Goal: Check status: Check status

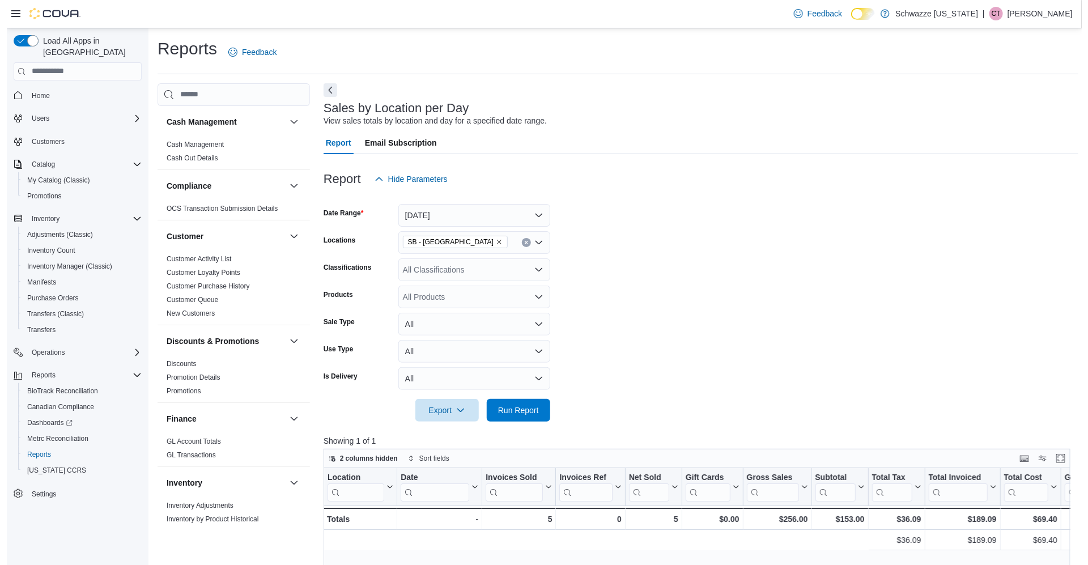
scroll to position [0, 620]
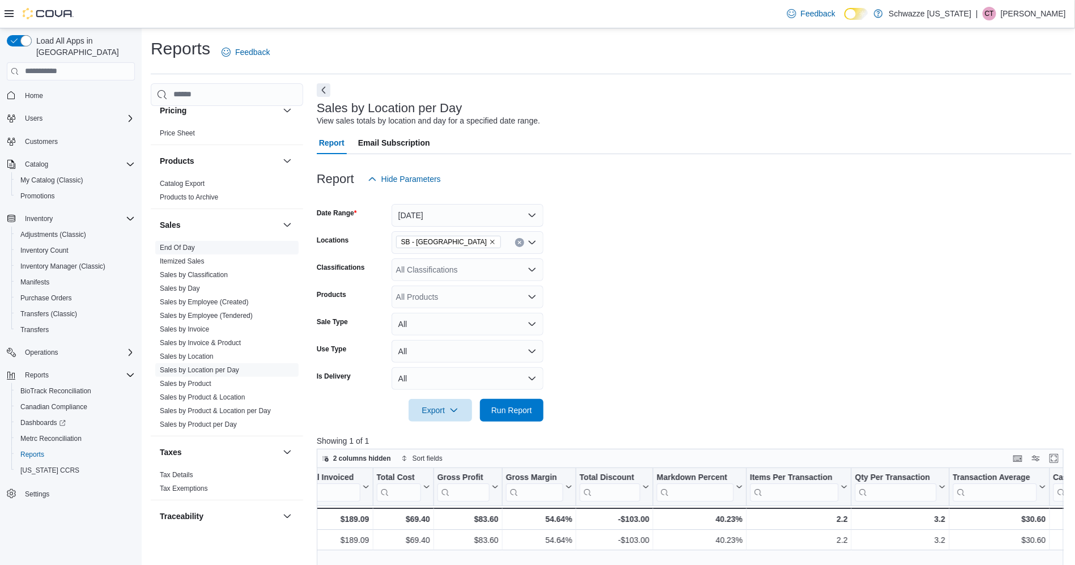
click at [187, 246] on link "End Of Day" at bounding box center [177, 248] width 35 height 8
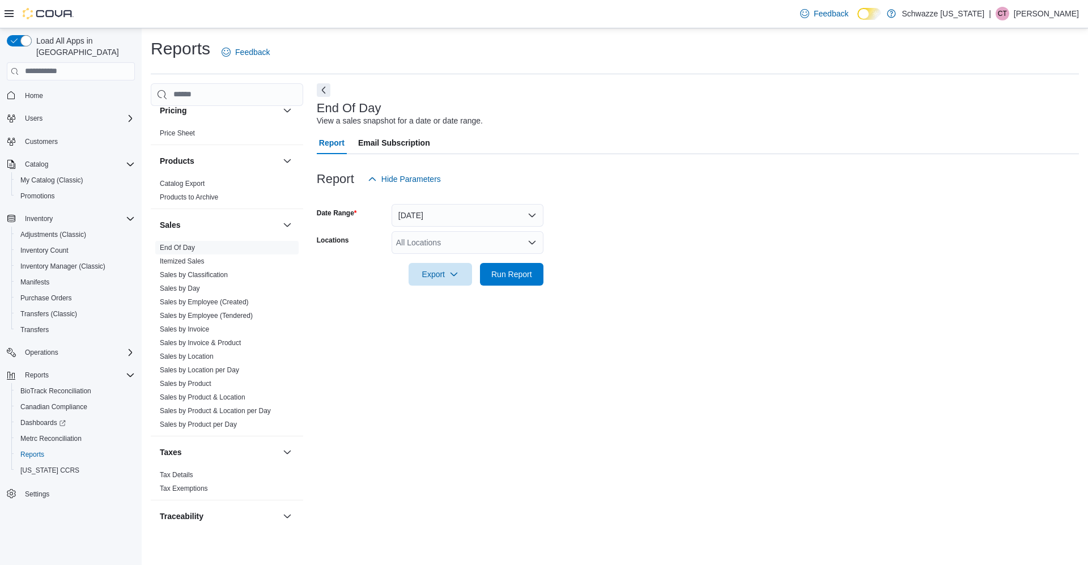
click at [454, 244] on div "All Locations" at bounding box center [467, 242] width 152 height 23
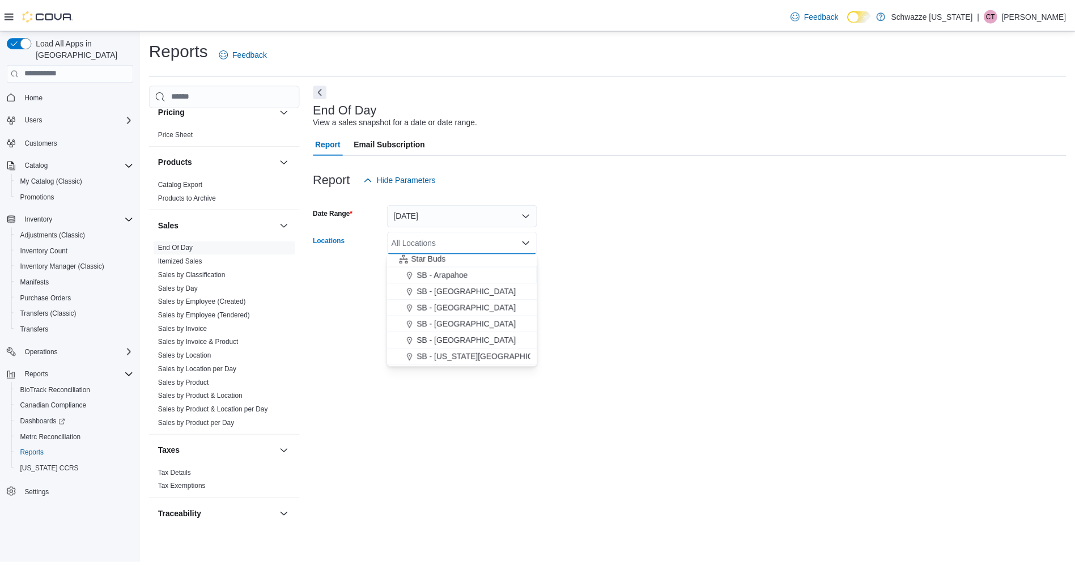
scroll to position [152, 0]
click at [457, 339] on span "SB - [GEOGRAPHIC_DATA]" at bounding box center [471, 339] width 100 height 11
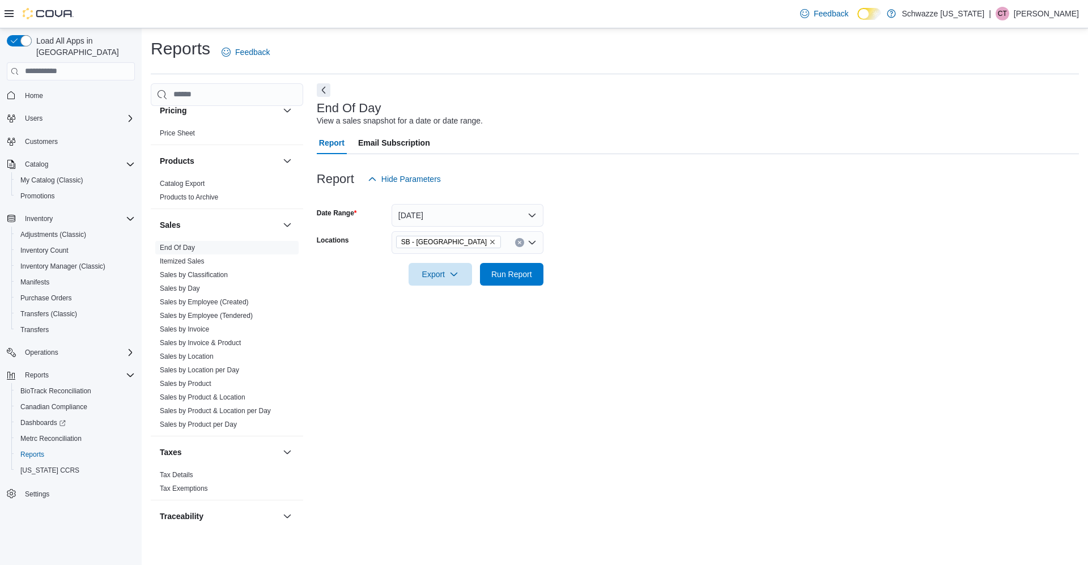
click at [619, 293] on div at bounding box center [698, 293] width 762 height 14
click at [497, 285] on span "Run Report" at bounding box center [512, 273] width 50 height 23
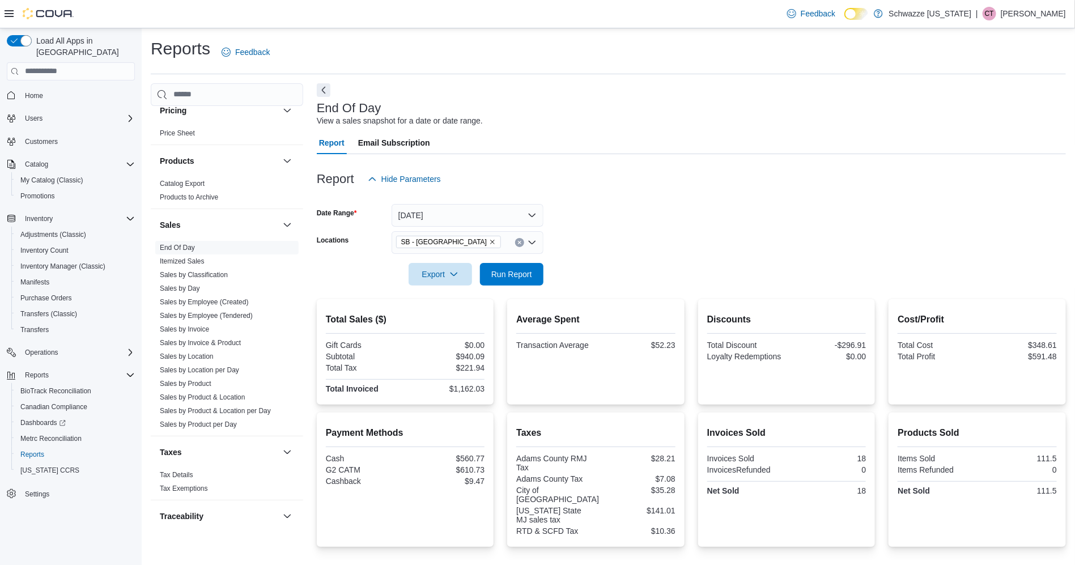
scroll to position [90, 0]
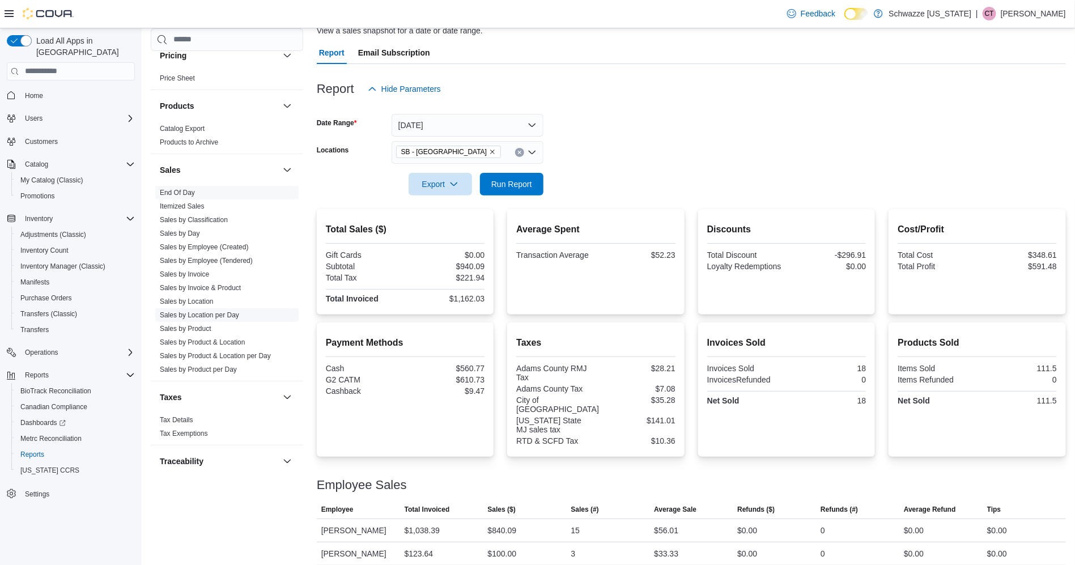
click at [223, 316] on link "Sales by Location per Day" at bounding box center [199, 315] width 79 height 8
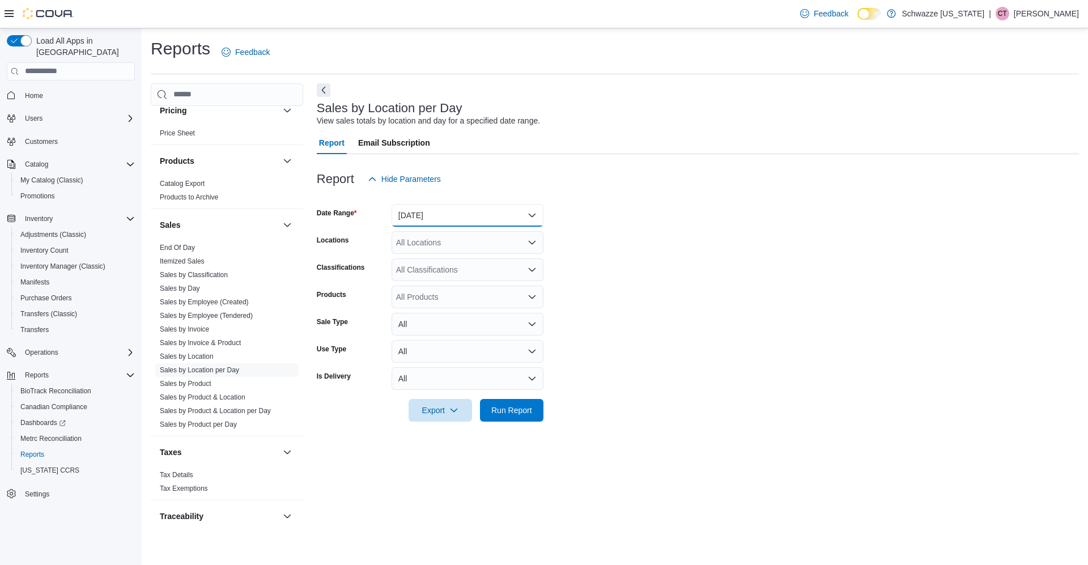
click at [465, 209] on button "[DATE]" at bounding box center [467, 215] width 152 height 23
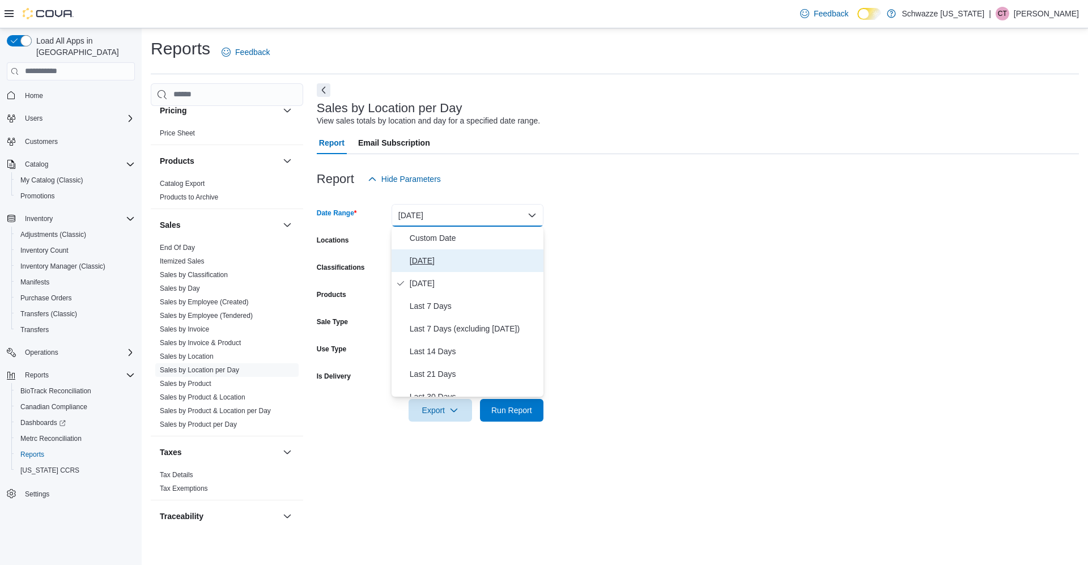
click at [429, 260] on span "[DATE]" at bounding box center [474, 261] width 129 height 14
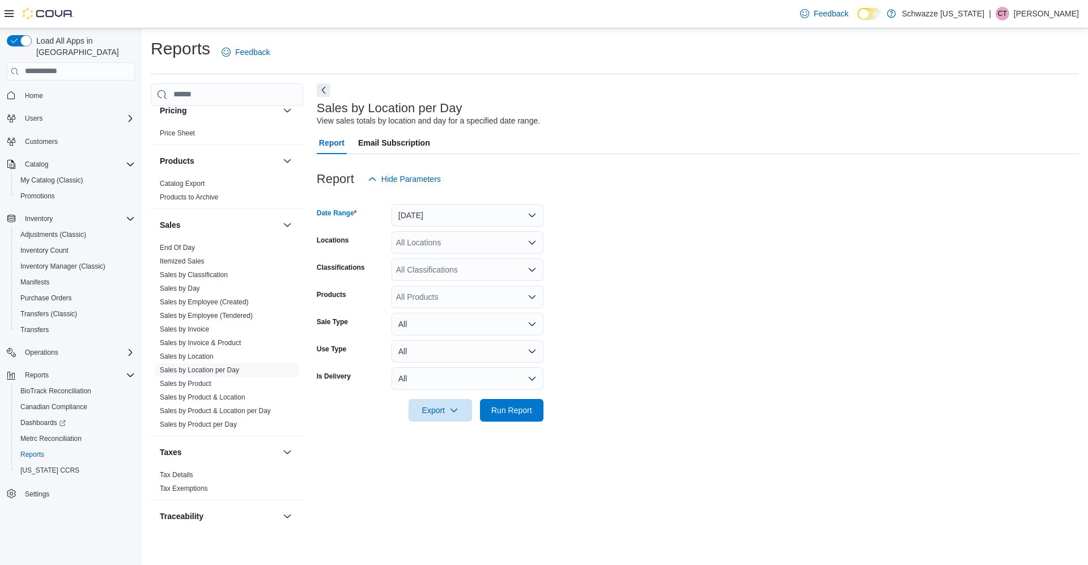
click at [483, 242] on div "All Locations" at bounding box center [467, 242] width 152 height 23
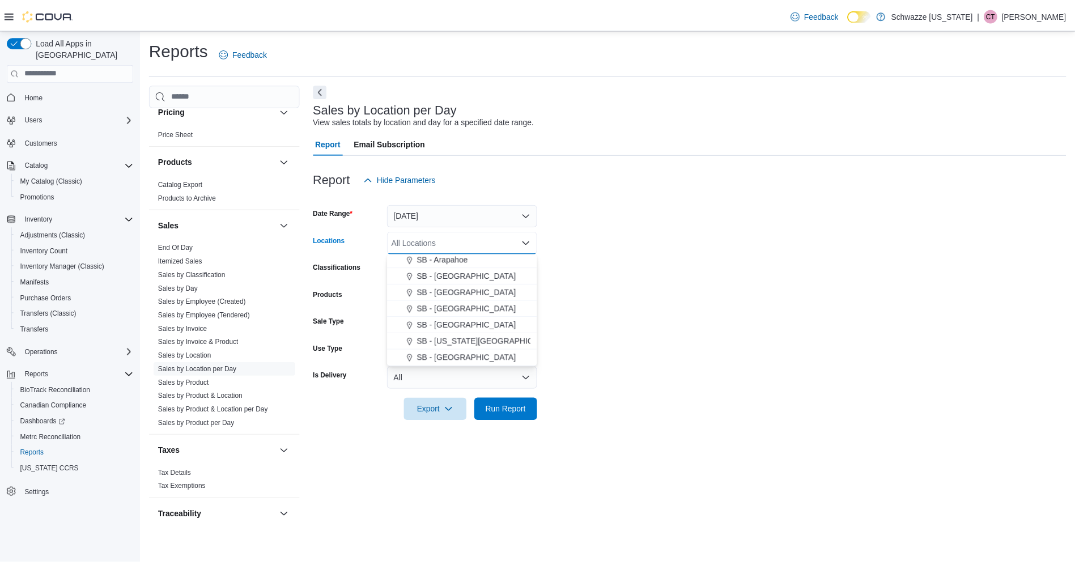
scroll to position [171, 0]
click at [465, 320] on span "SB - [GEOGRAPHIC_DATA]" at bounding box center [471, 321] width 100 height 11
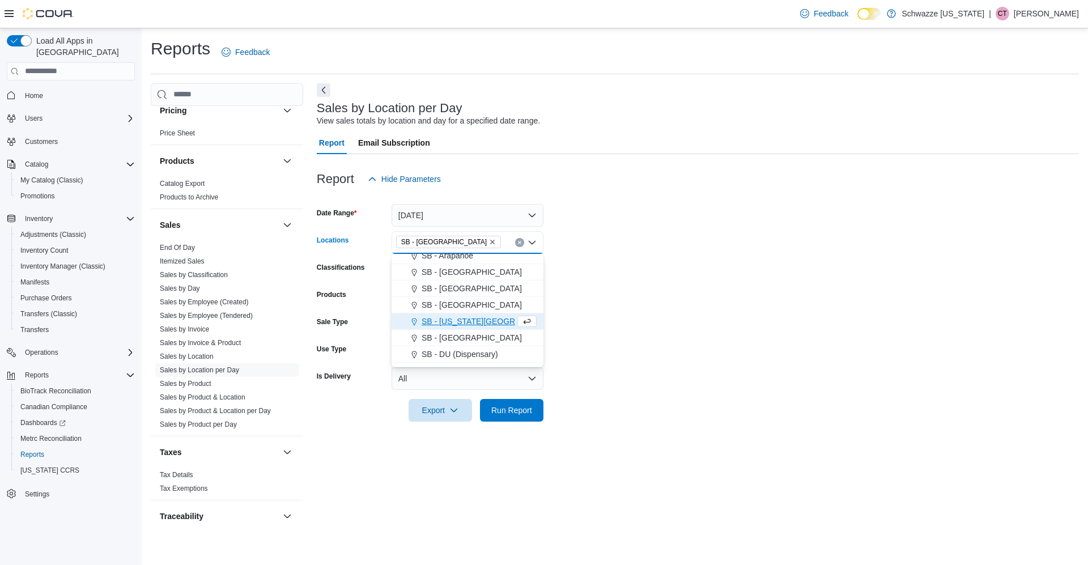
click at [645, 288] on form "Date Range [DATE] Locations [GEOGRAPHIC_DATA] - [GEOGRAPHIC_DATA] Combo box. Se…" at bounding box center [698, 305] width 762 height 231
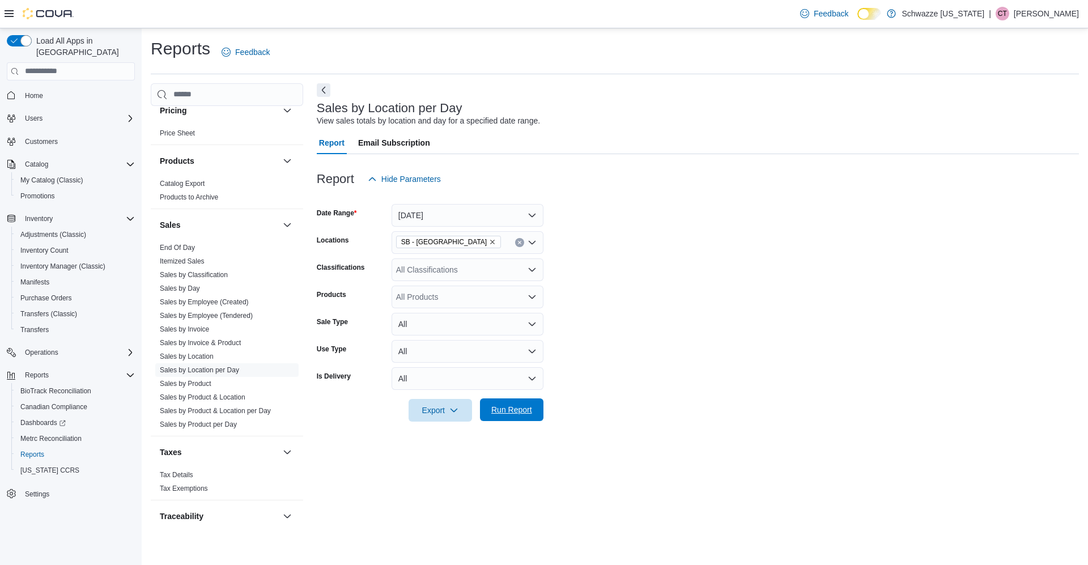
click at [517, 401] on span "Run Report" at bounding box center [512, 409] width 50 height 23
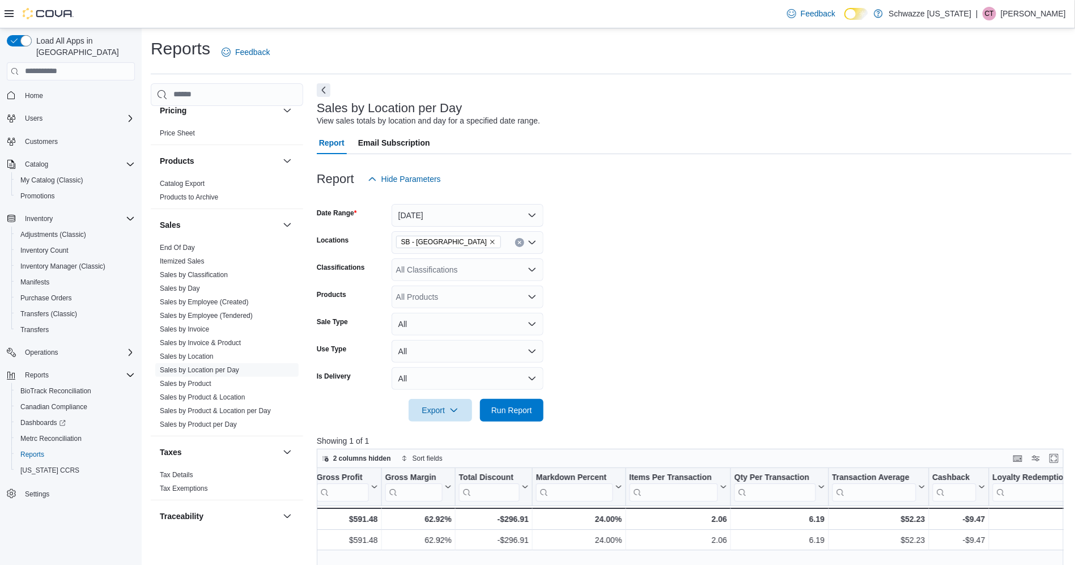
scroll to position [0, 740]
